Goal: Download file/media

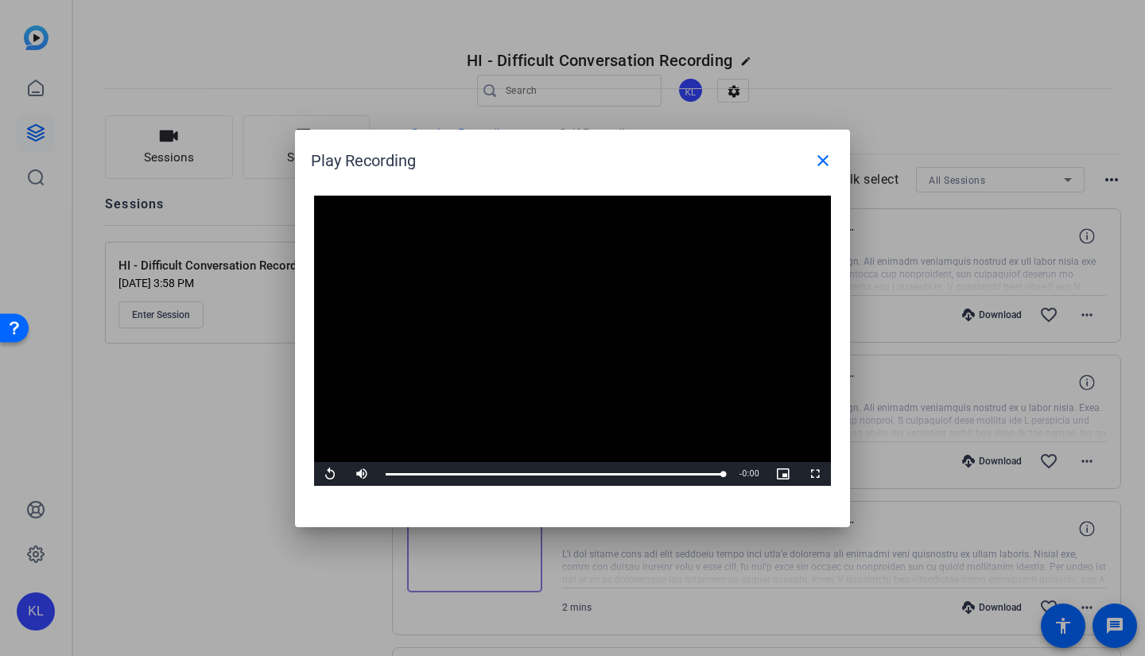
scroll to position [1977, 0]
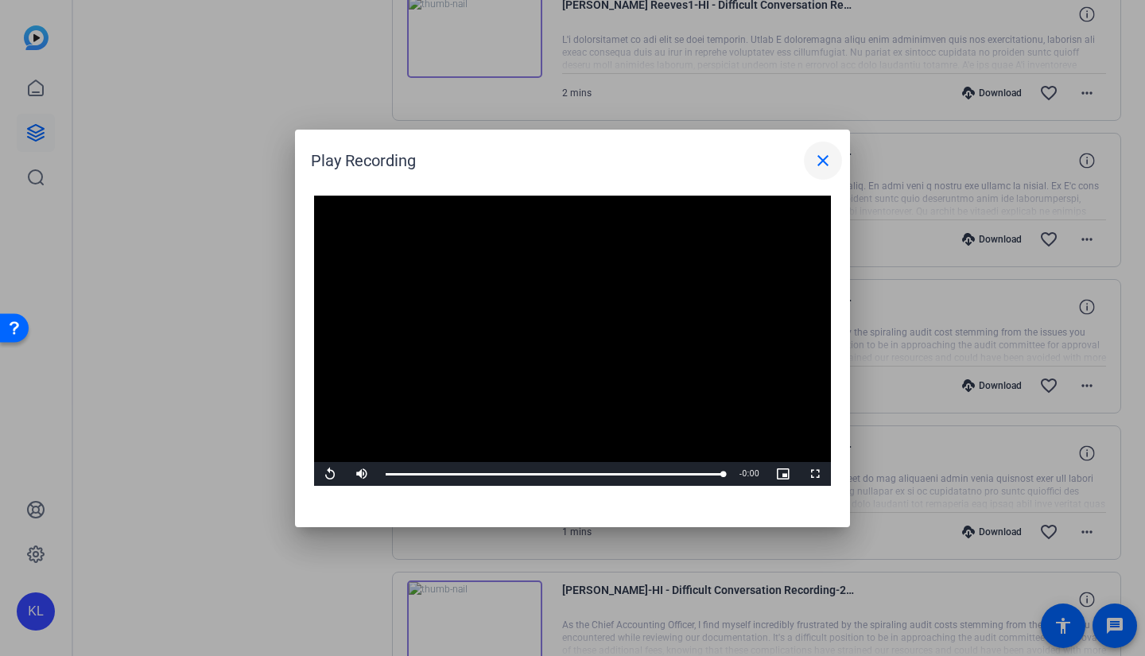
click at [827, 161] on mat-icon "close" at bounding box center [822, 160] width 19 height 19
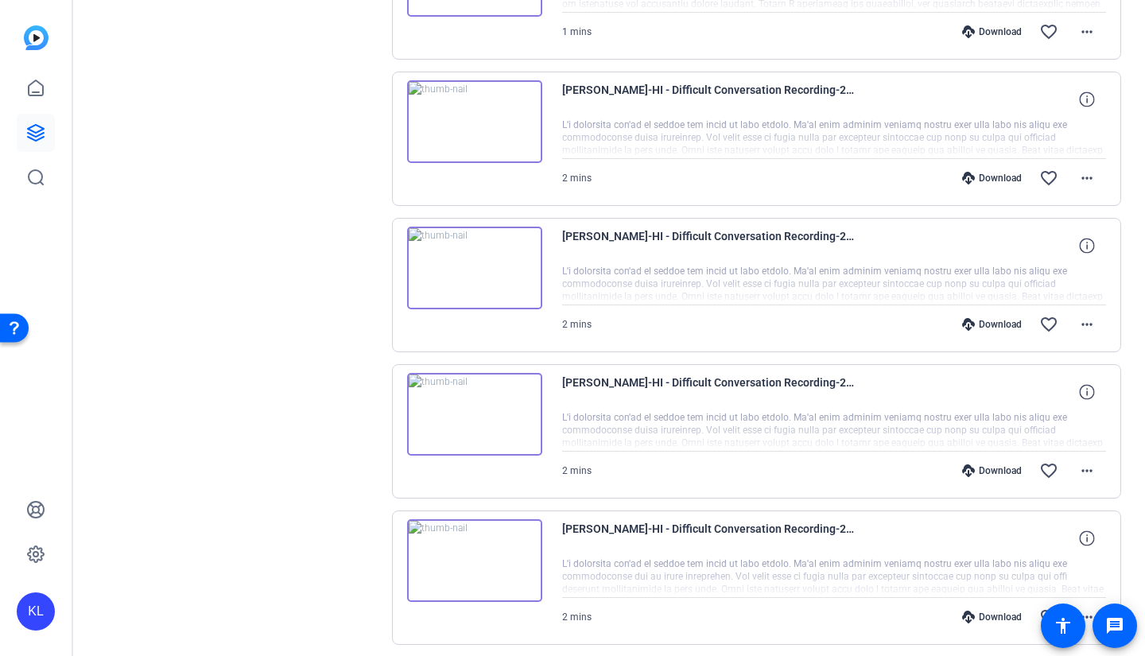
scroll to position [864, 0]
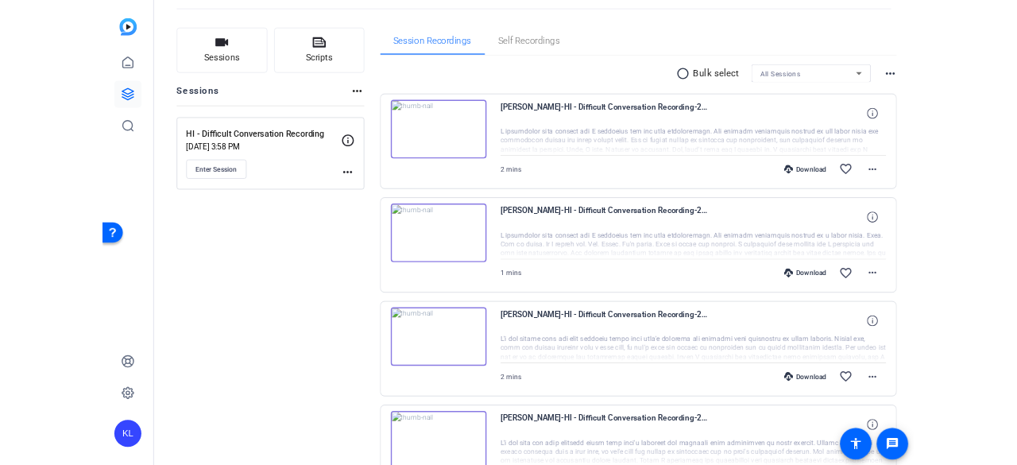
scroll to position [69, 0]
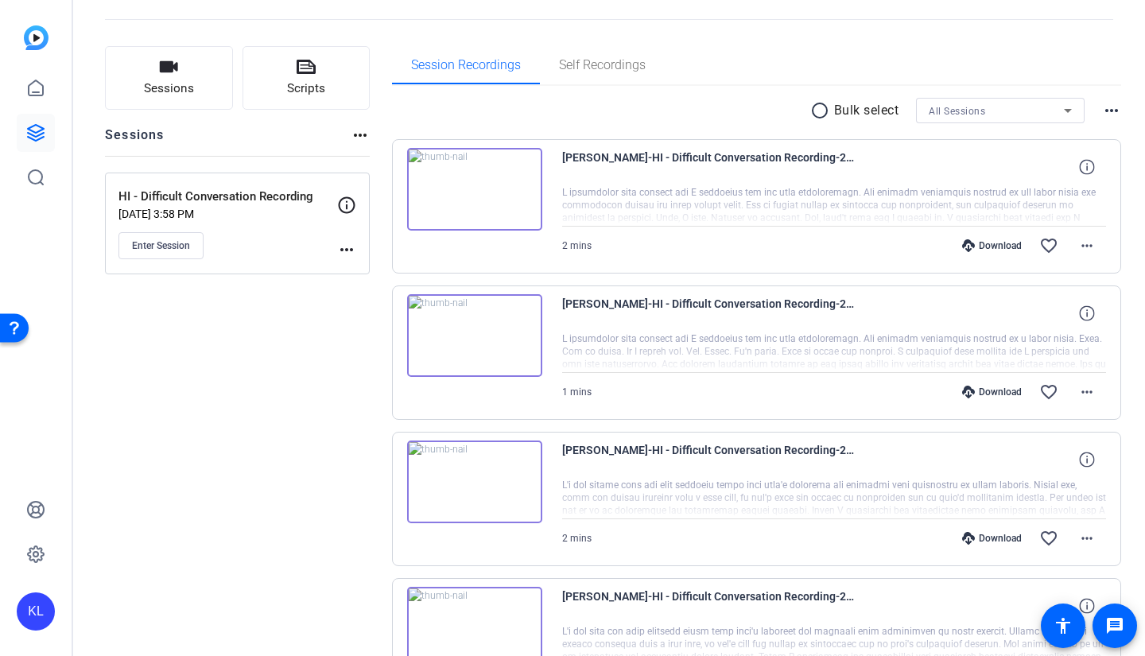
click at [970, 244] on div "Download" at bounding box center [992, 245] width 76 height 13
click at [1091, 246] on span at bounding box center [1086, 246] width 38 height 38
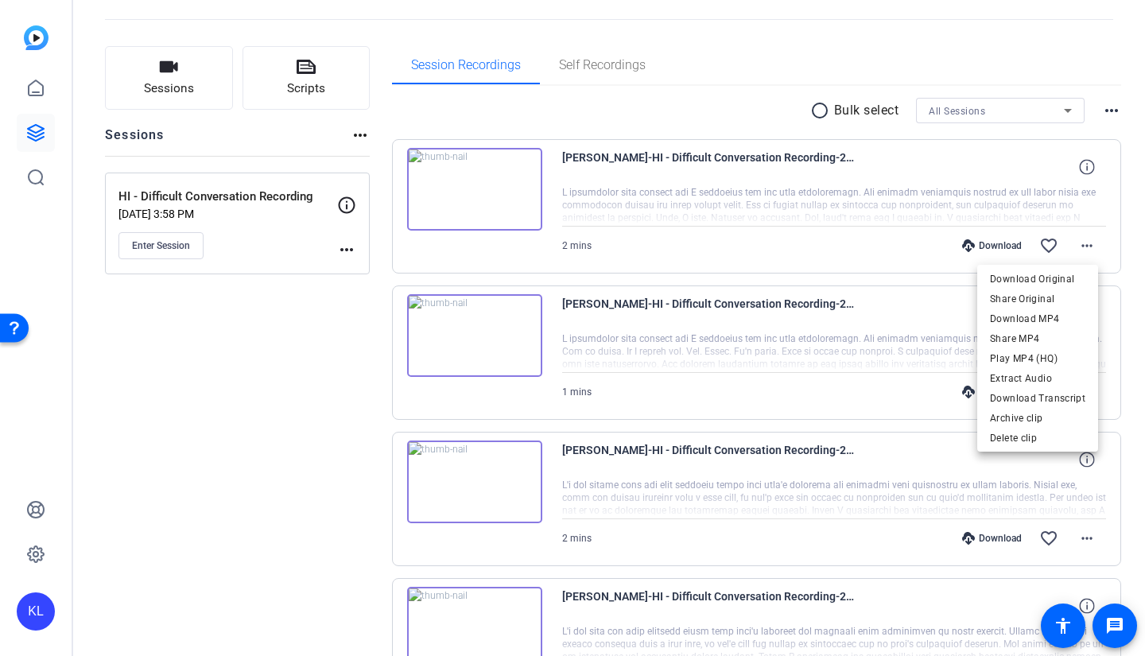
click at [1124, 363] on div at bounding box center [572, 328] width 1145 height 656
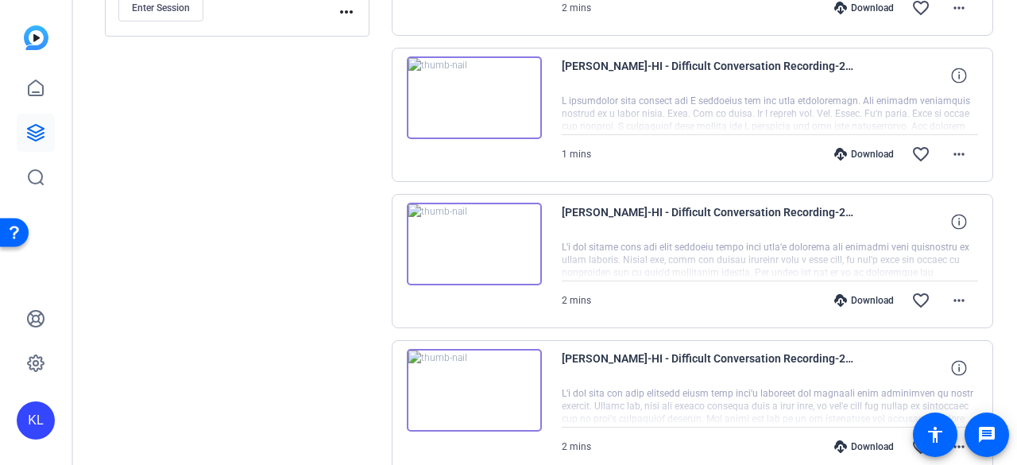
scroll to position [397, 0]
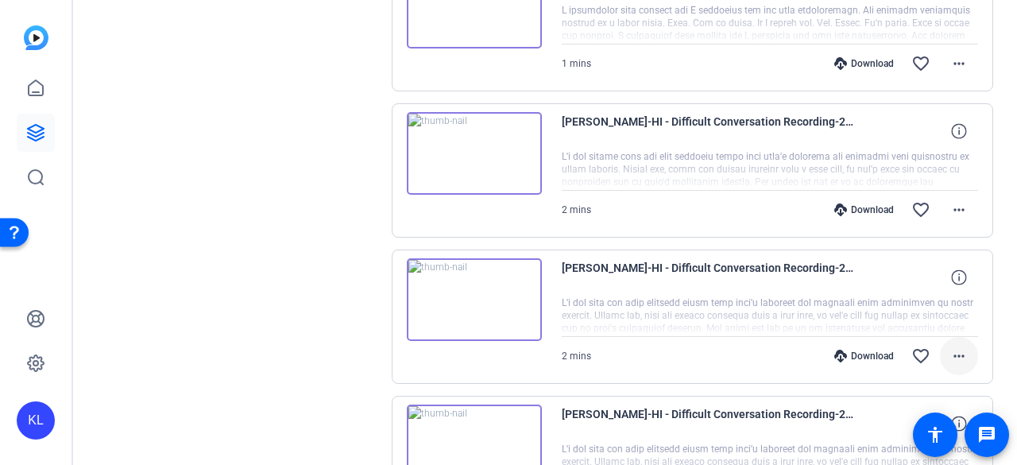
click at [952, 351] on mat-icon "more_horiz" at bounding box center [959, 356] width 19 height 19
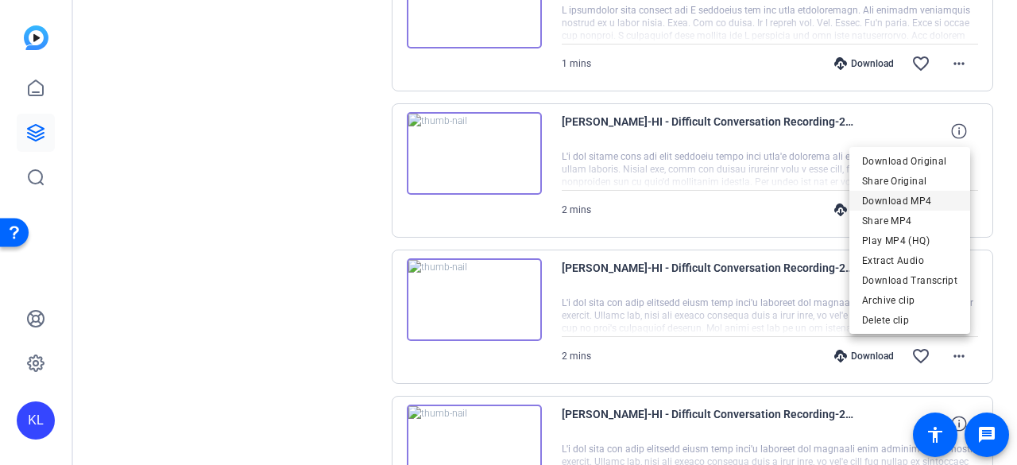
click at [908, 199] on span "Download MP4" at bounding box center [909, 201] width 95 height 19
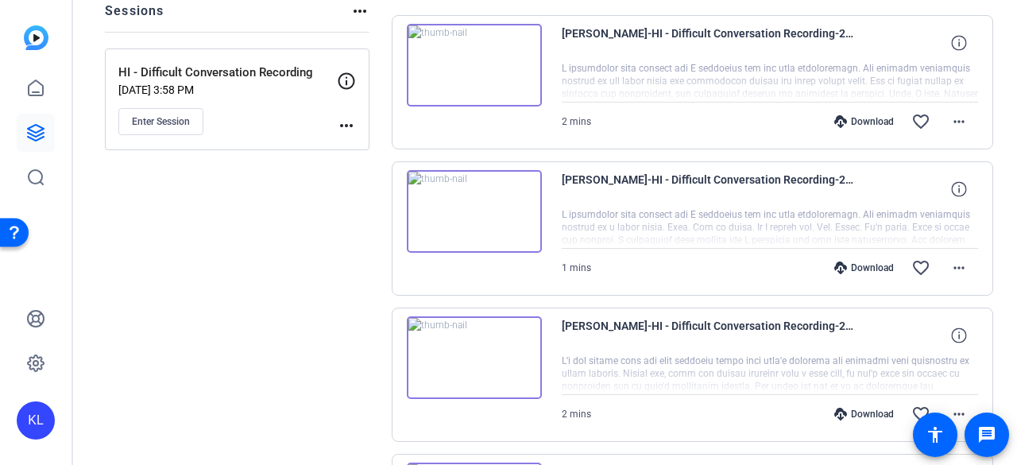
scroll to position [159, 0]
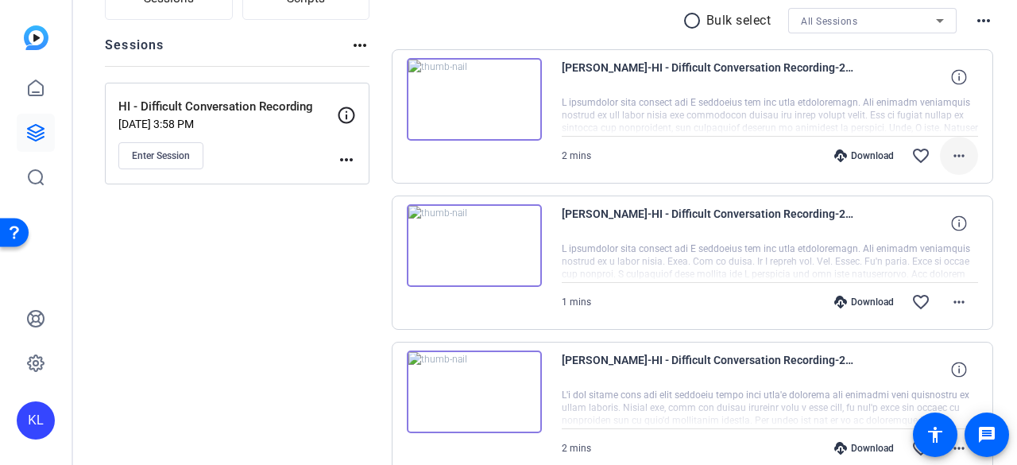
click at [962, 157] on span at bounding box center [959, 156] width 38 height 38
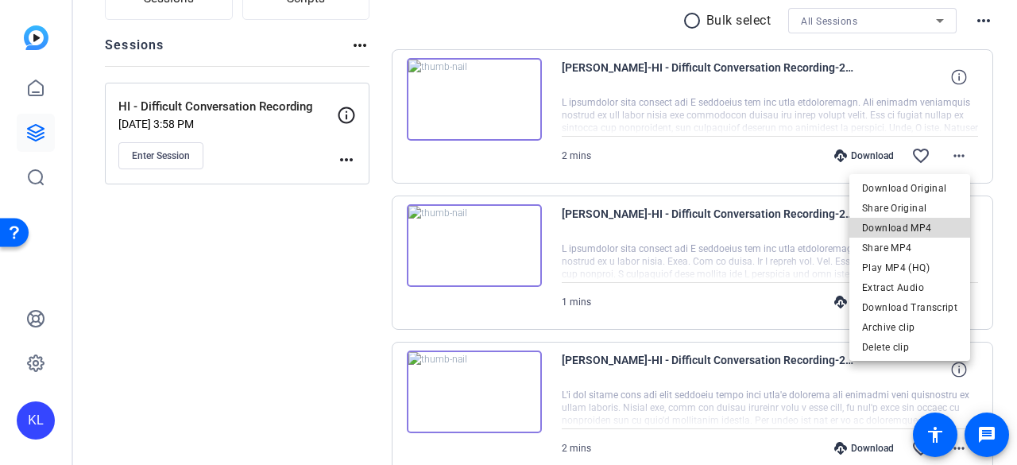
click at [928, 231] on span "Download MP4" at bounding box center [909, 228] width 95 height 19
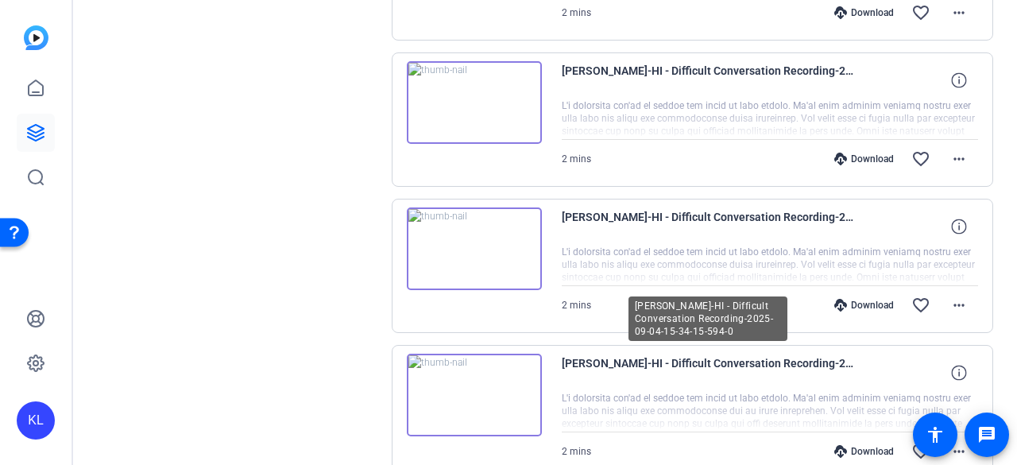
scroll to position [1113, 0]
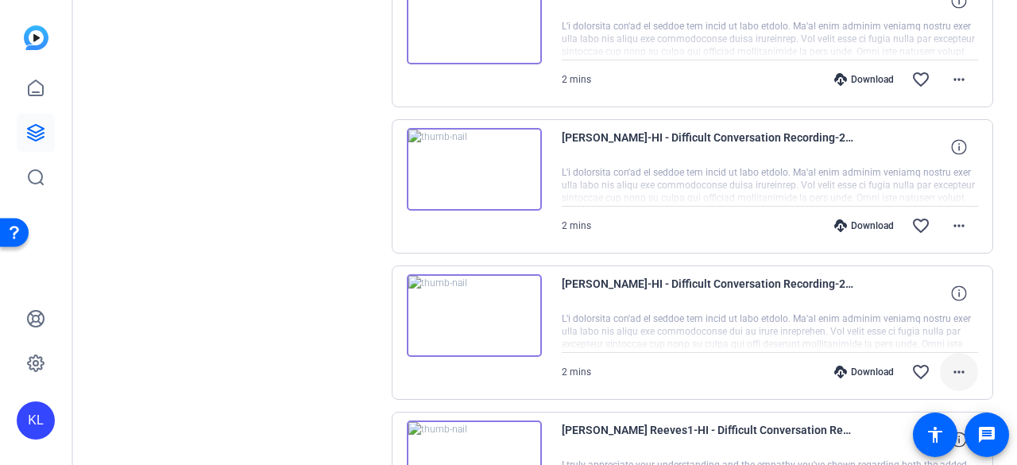
click at [950, 365] on mat-icon "more_horiz" at bounding box center [959, 371] width 19 height 19
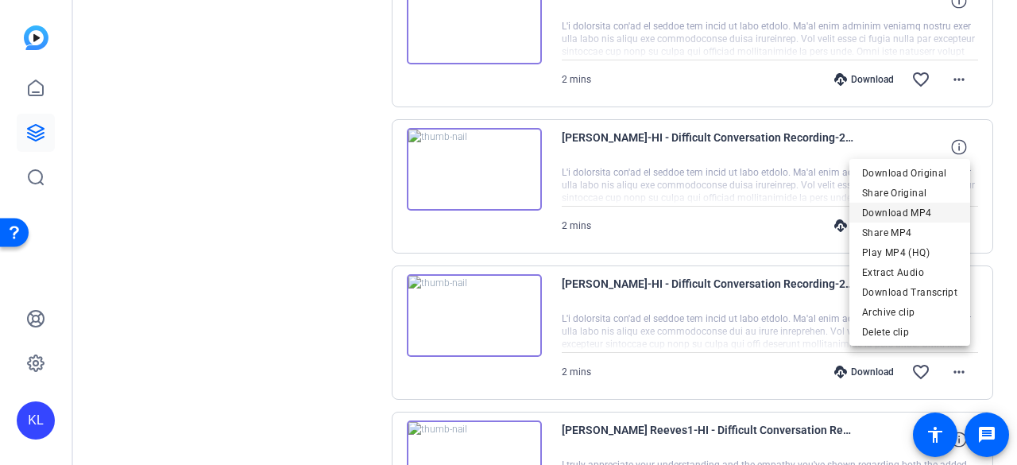
click at [908, 214] on span "Download MP4" at bounding box center [909, 212] width 95 height 19
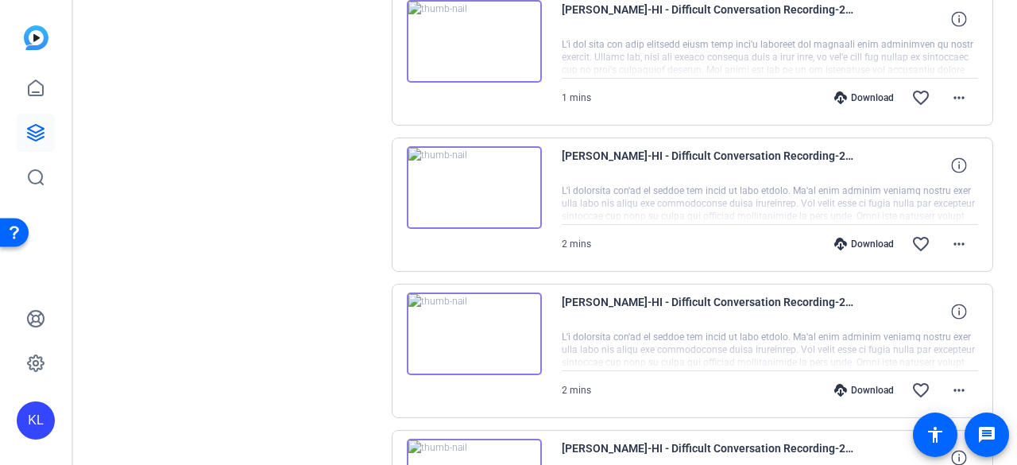
scroll to position [715, 0]
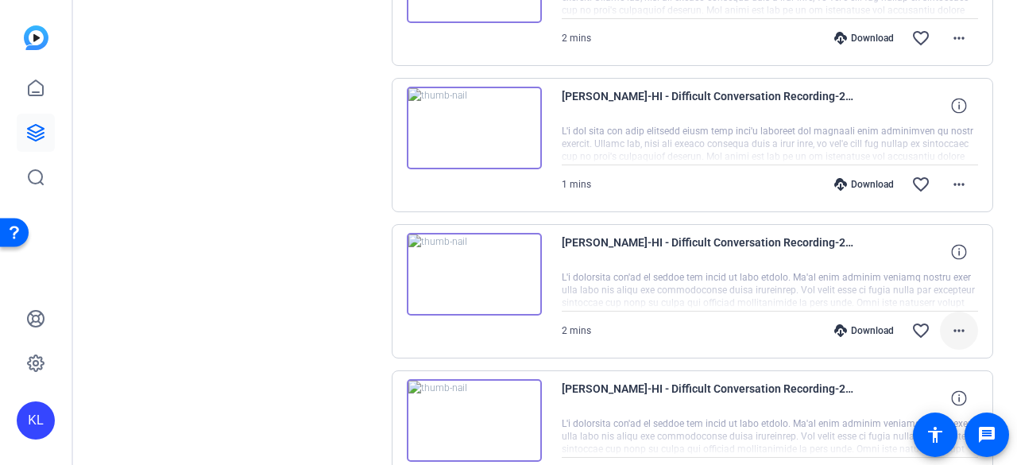
click at [950, 326] on mat-icon "more_horiz" at bounding box center [959, 330] width 19 height 19
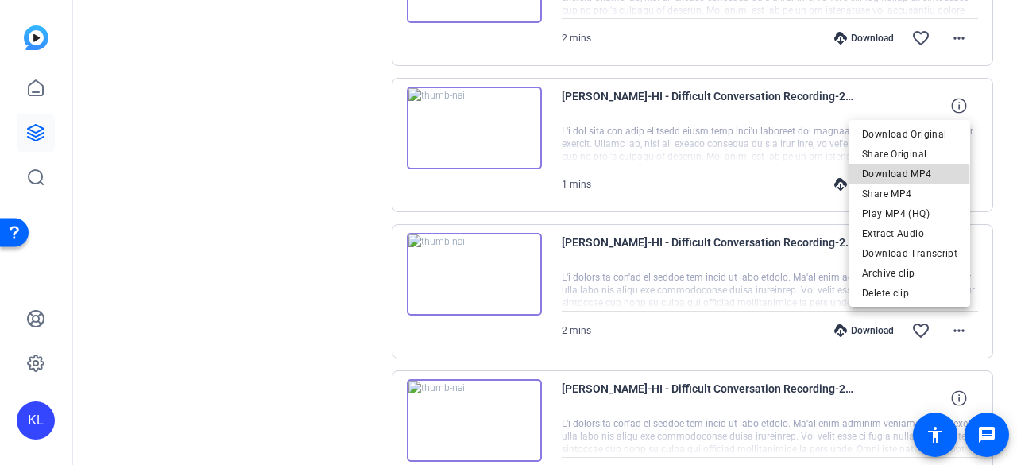
click at [898, 177] on span "Download MP4" at bounding box center [909, 174] width 95 height 19
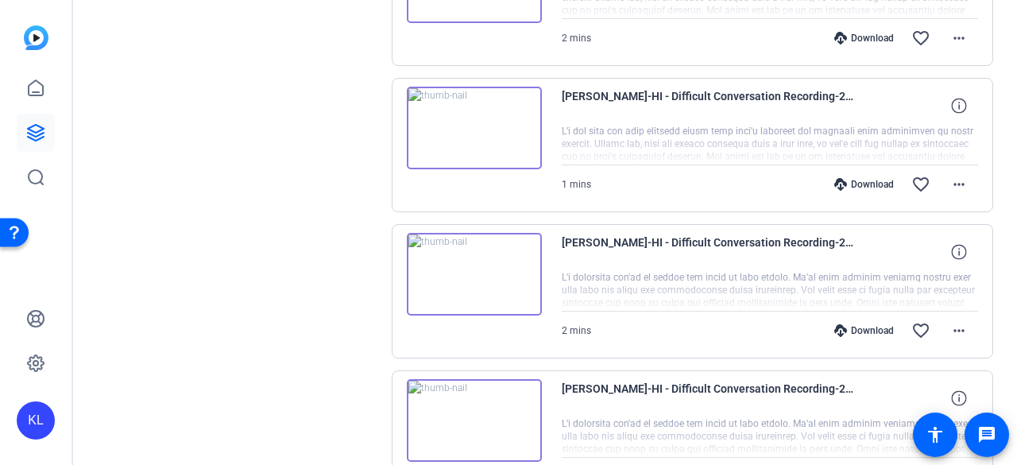
scroll to position [795, 0]
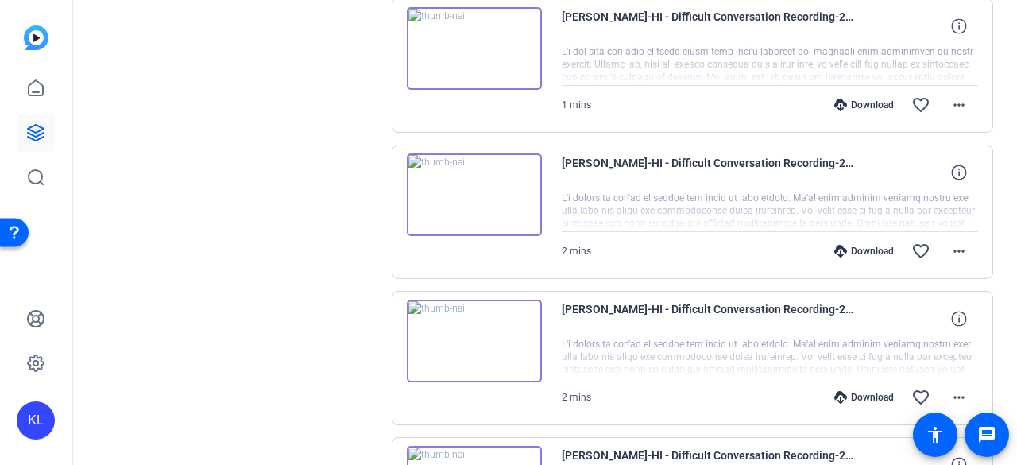
click at [474, 339] on img at bounding box center [474, 341] width 135 height 83
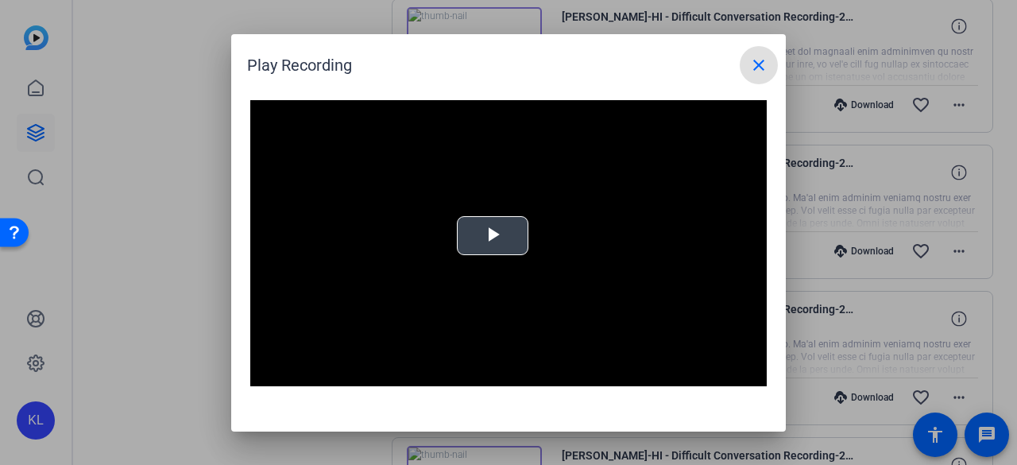
click at [493, 235] on span "Video Player" at bounding box center [493, 235] width 0 height 0
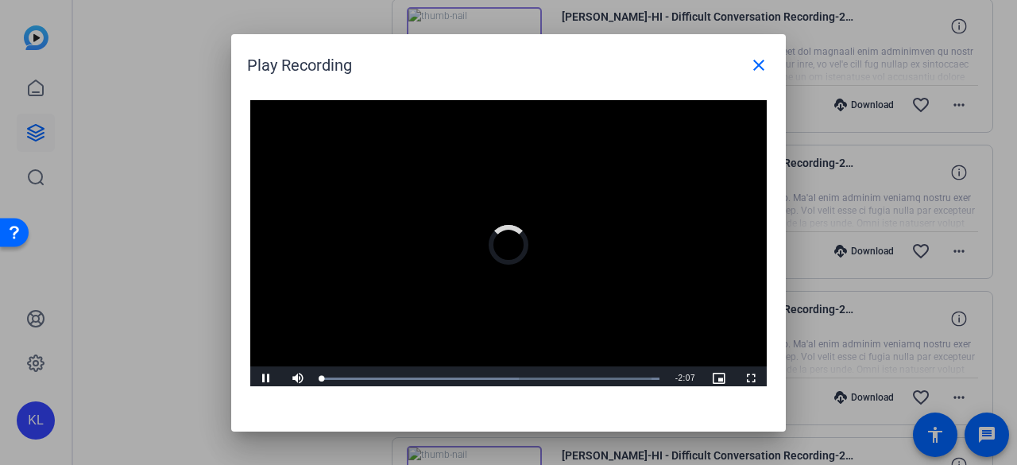
scroll to position [4, 0]
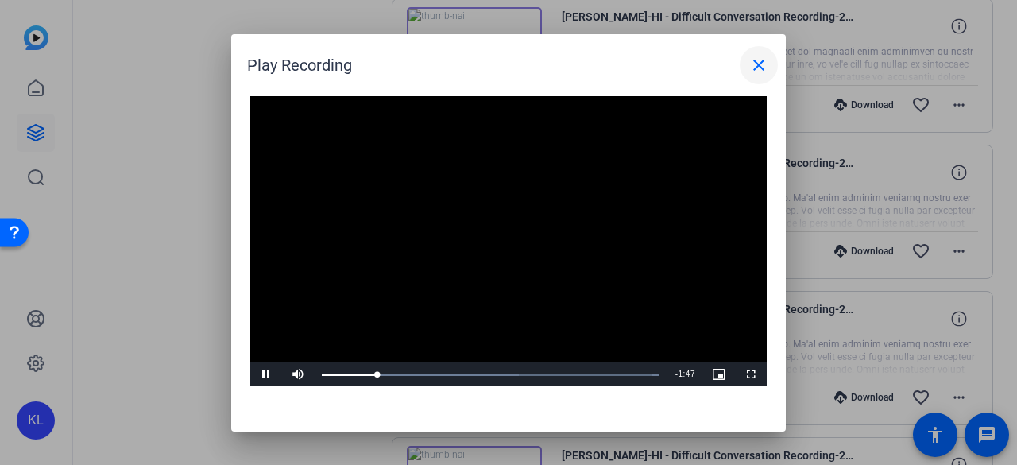
click at [757, 66] on mat-icon "close" at bounding box center [759, 65] width 19 height 19
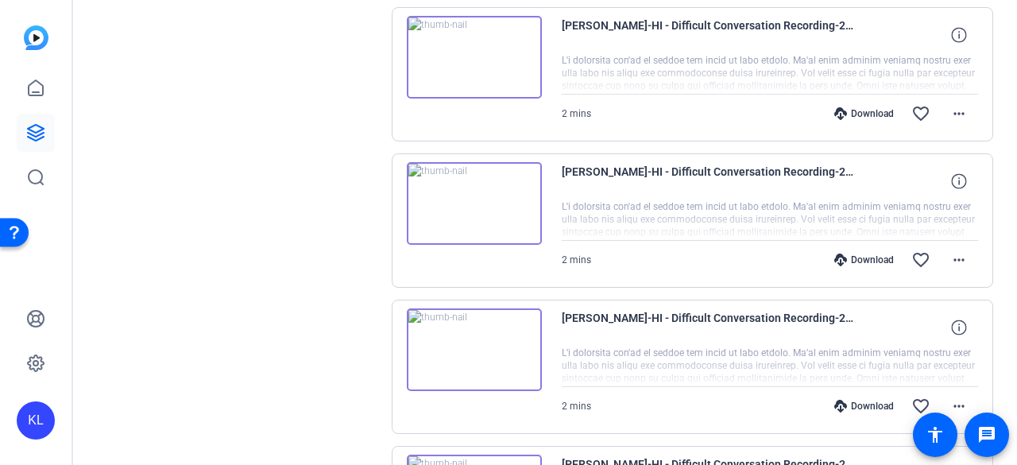
scroll to position [954, 0]
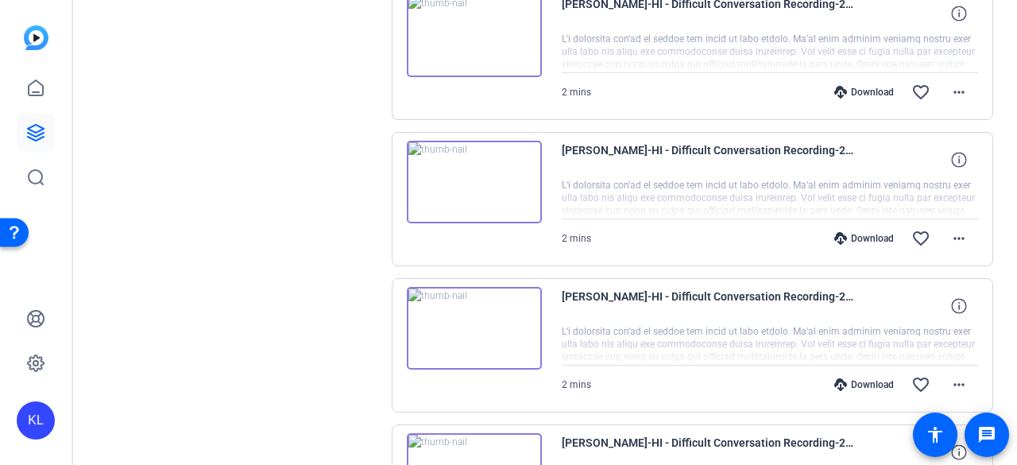
click at [477, 327] on img at bounding box center [474, 328] width 135 height 83
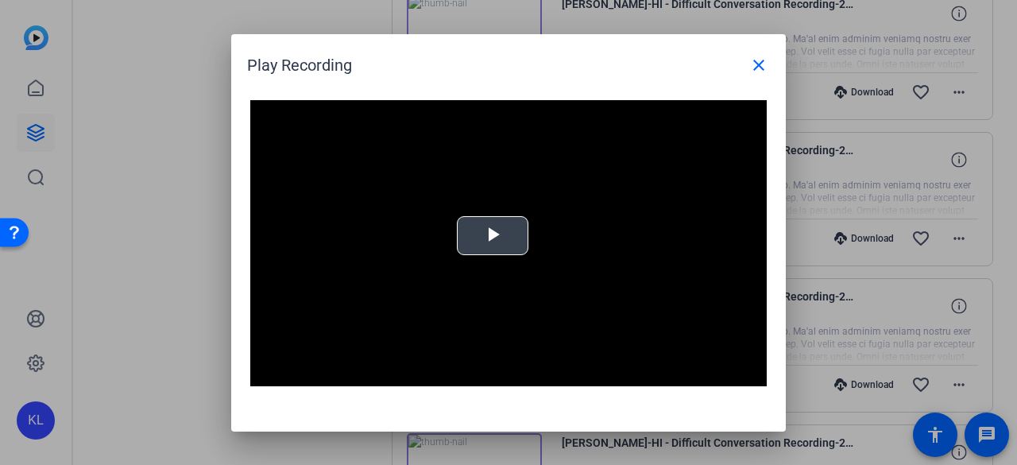
click at [493, 235] on span "Video Player" at bounding box center [493, 235] width 0 height 0
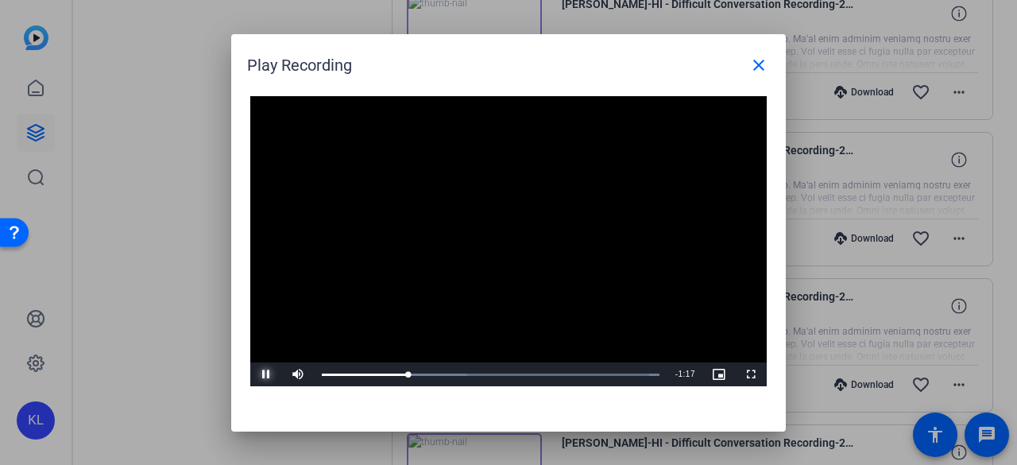
click at [259, 374] on span "Video Player" at bounding box center [266, 374] width 32 height 0
click at [153, 347] on div at bounding box center [508, 232] width 1017 height 465
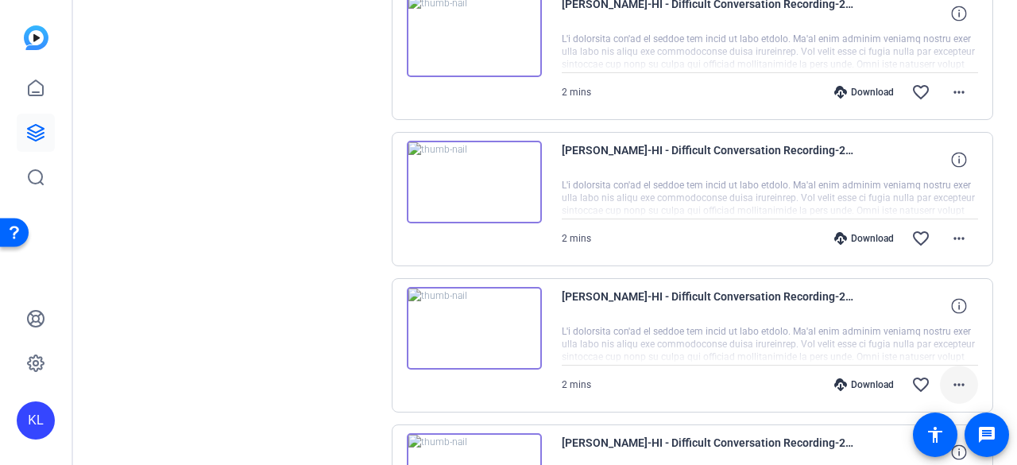
click at [950, 378] on mat-icon "more_horiz" at bounding box center [959, 384] width 19 height 19
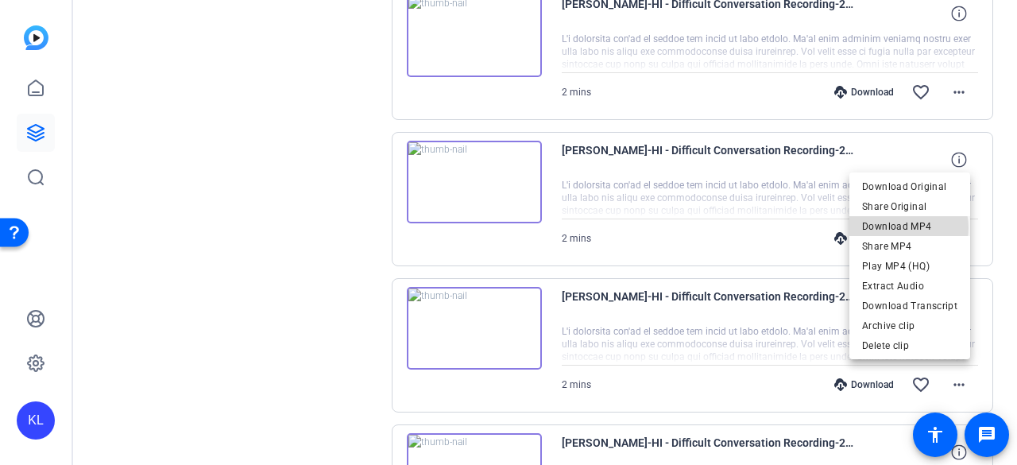
click at [906, 228] on span "Download MP4" at bounding box center [909, 226] width 95 height 19
